Goal: Task Accomplishment & Management: Manage account settings

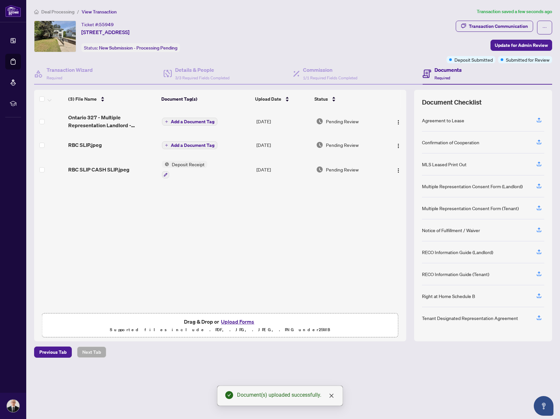
click at [189, 164] on span "Deposit Receipt" at bounding box center [188, 164] width 38 height 7
click at [228, 161] on td "Deposit Receipt" at bounding box center [206, 170] width 94 height 28
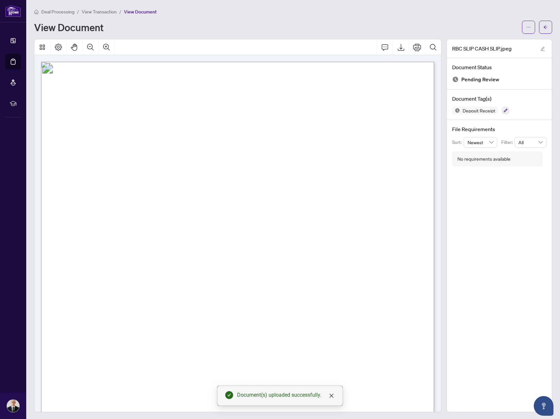
click at [104, 13] on span "View Transaction" at bounding box center [99, 12] width 35 height 6
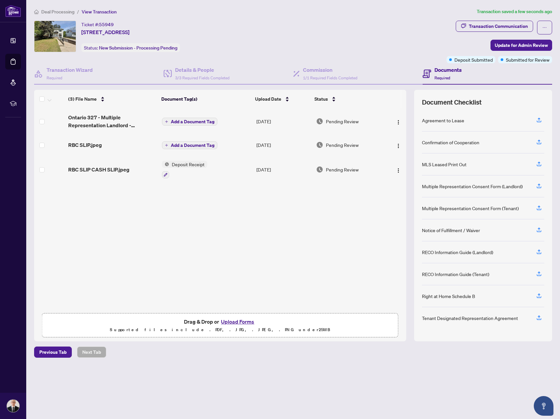
click at [185, 119] on span "Add a Document Tag" at bounding box center [193, 121] width 44 height 5
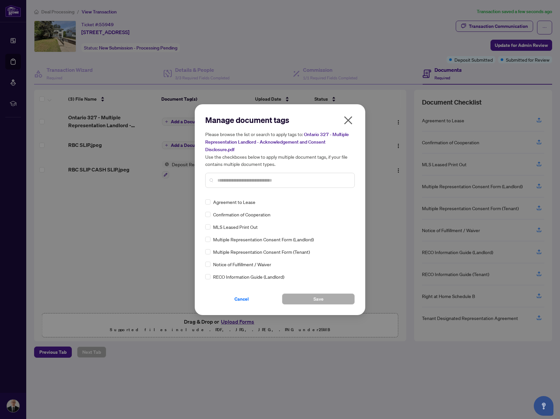
click at [252, 177] on input "text" at bounding box center [284, 180] width 132 height 7
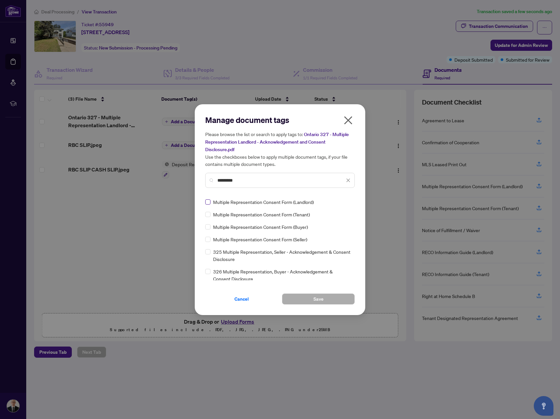
type input "********"
click at [308, 302] on button "Save" at bounding box center [318, 299] width 73 height 11
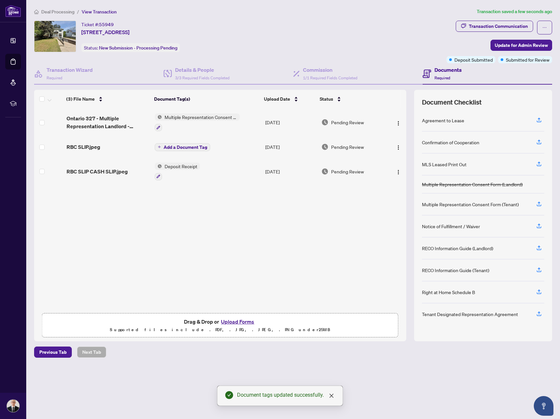
click at [111, 257] on div "(3) File Name Document Tag(s) Upload Date Status Ontario 327 - Multiple Represe…" at bounding box center [220, 209] width 372 height 202
